Goal: Navigation & Orientation: Find specific page/section

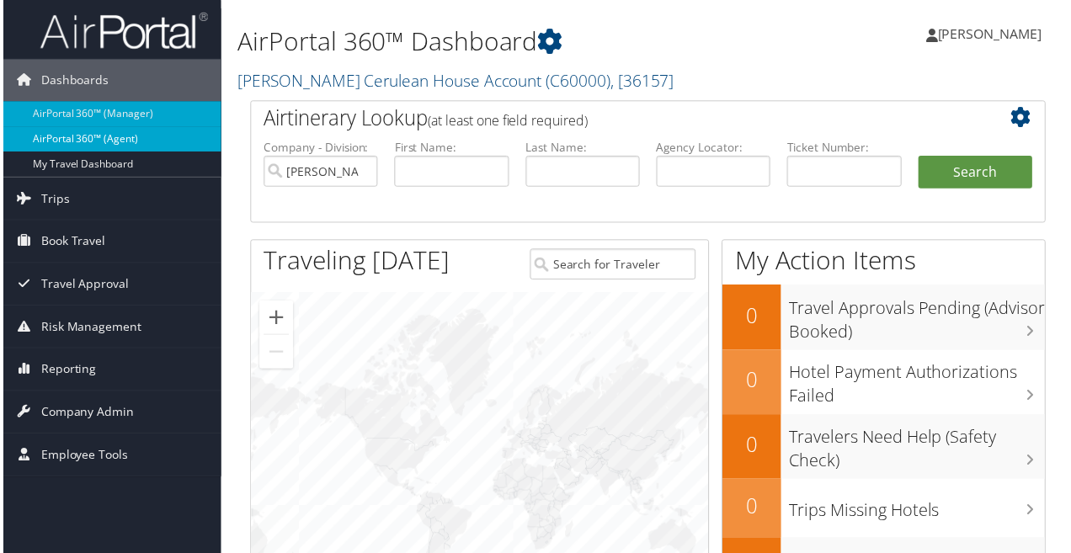
click at [73, 142] on link "AirPortal 360™ (Agent)" at bounding box center [109, 139] width 219 height 25
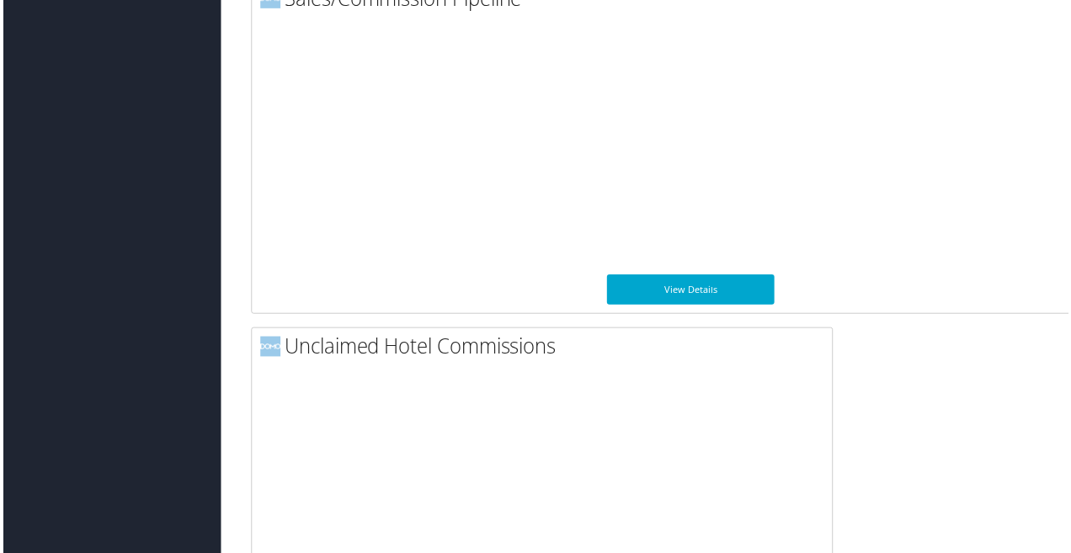
scroll to position [1610, 0]
click at [677, 285] on link "View Details" at bounding box center [691, 291] width 168 height 30
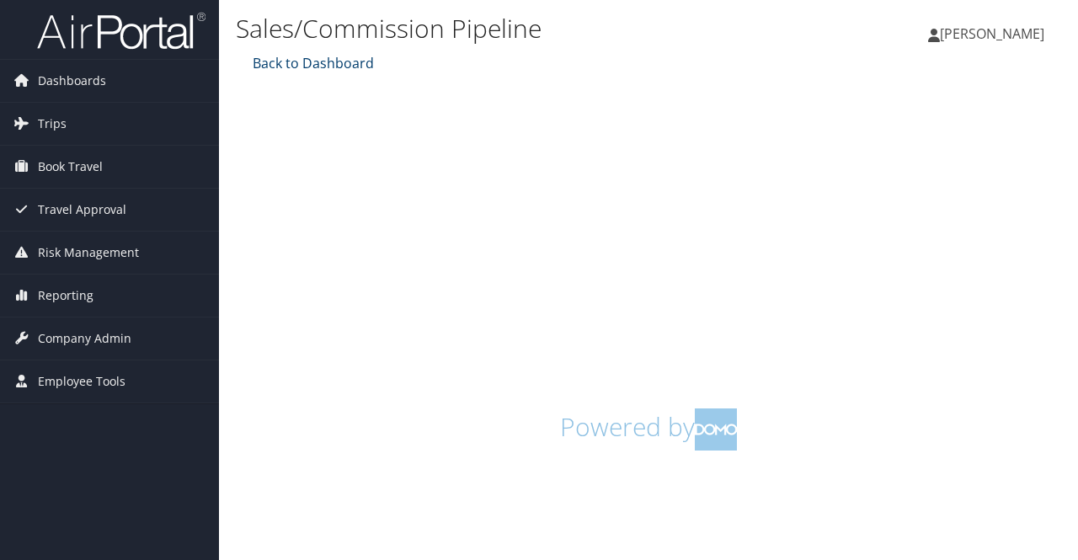
click at [291, 65] on link "Back to Dashboard" at bounding box center [310, 63] width 125 height 19
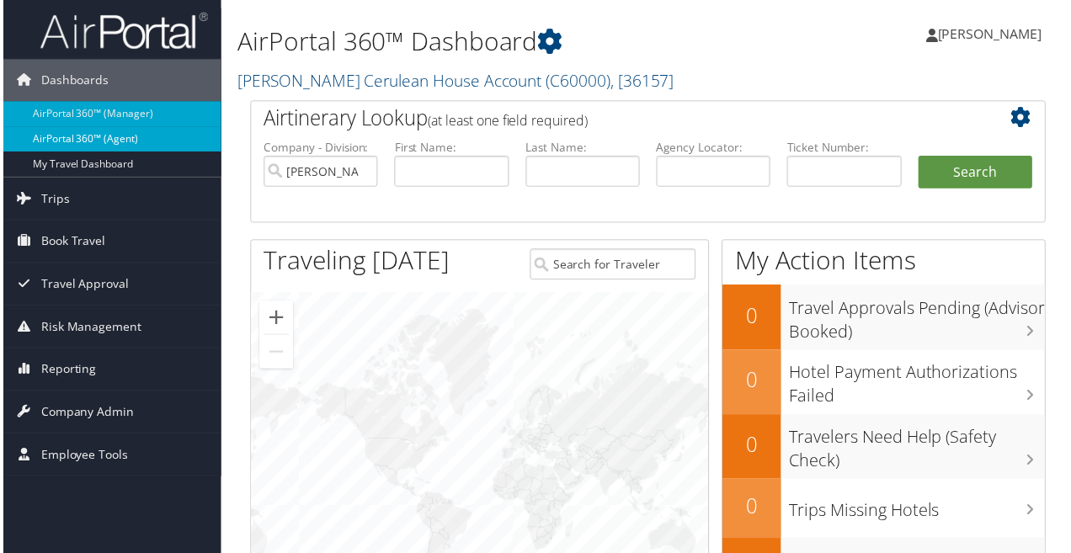
click at [94, 136] on link "AirPortal 360™ (Agent)" at bounding box center [109, 139] width 219 height 25
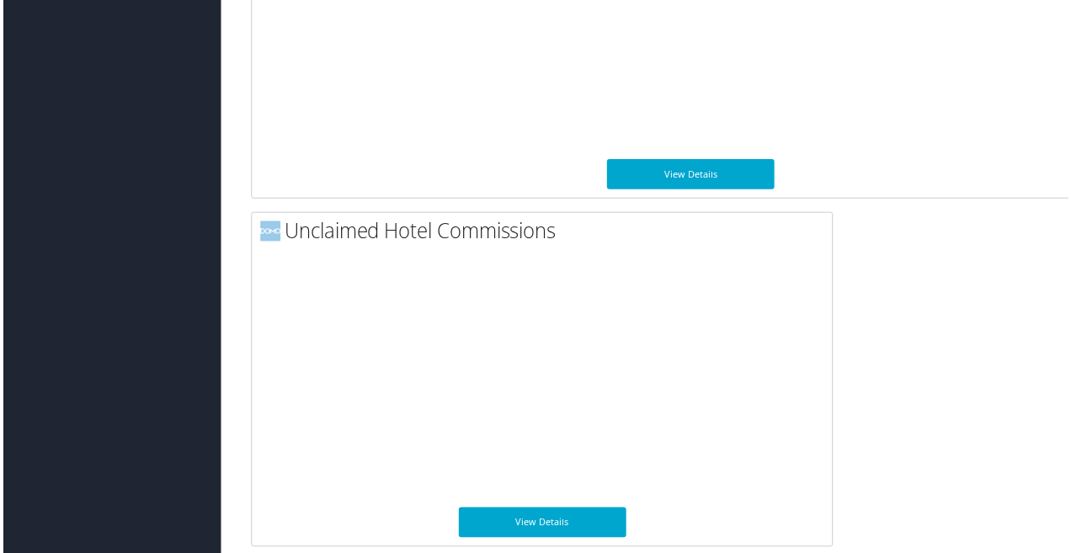
scroll to position [1733, 0]
